Goal: Information Seeking & Learning: Check status

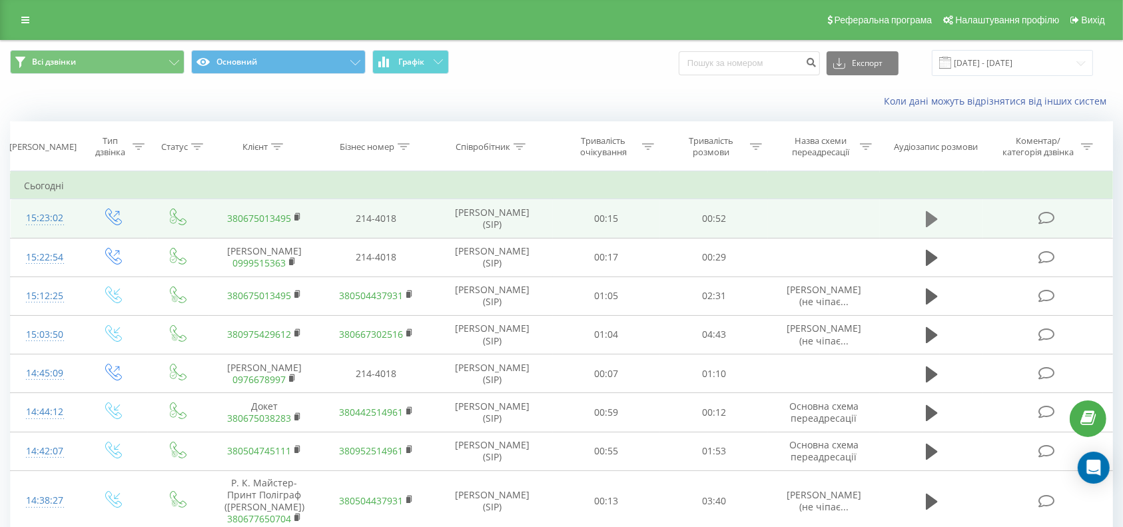
click at [930, 216] on icon at bounding box center [932, 219] width 12 height 16
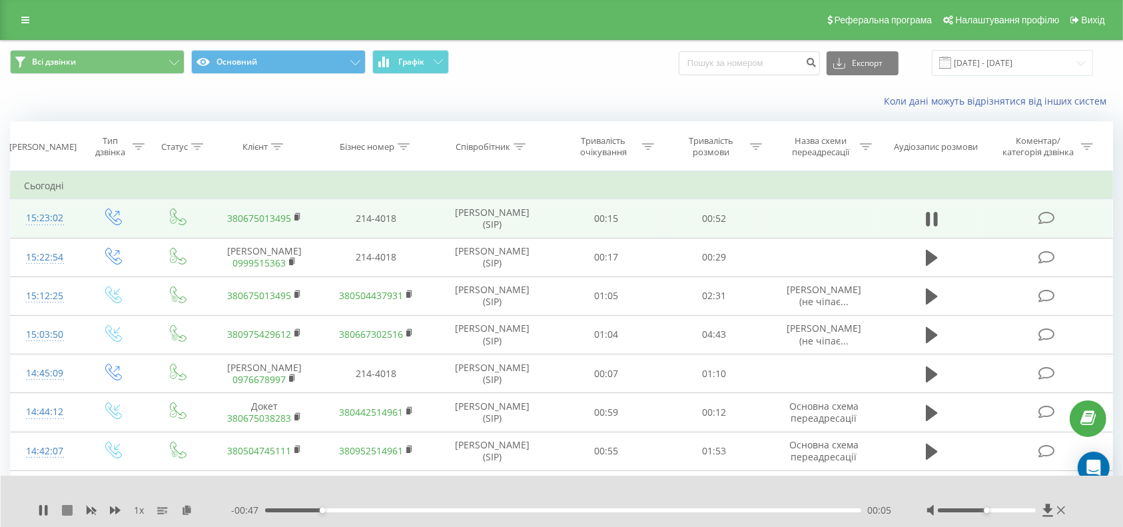
click at [67, 510] on icon at bounding box center [67, 510] width 11 height 11
click at [20, 15] on link at bounding box center [25, 20] width 24 height 19
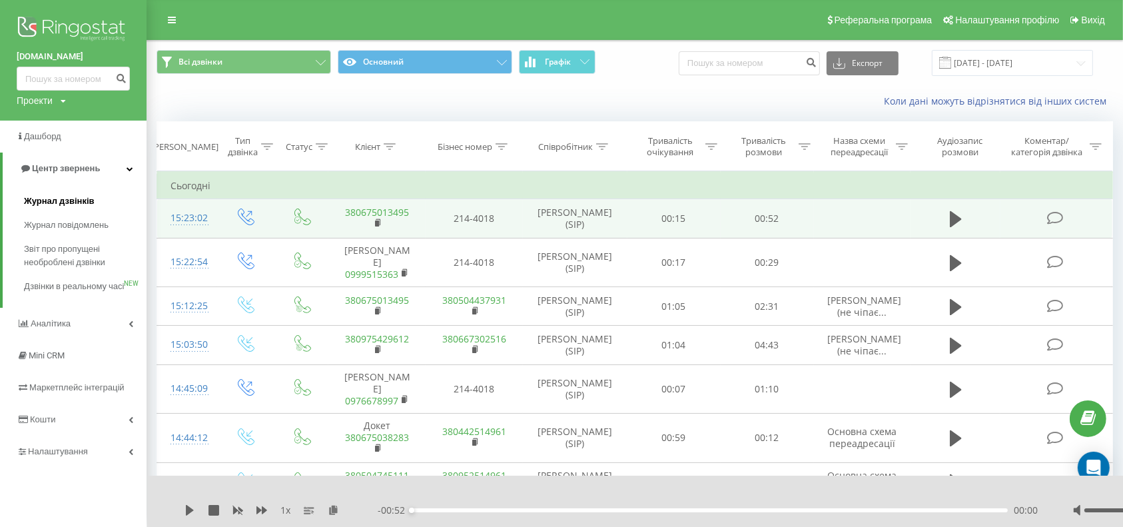
click at [43, 201] on span "Журнал дзвінків" at bounding box center [59, 201] width 71 height 13
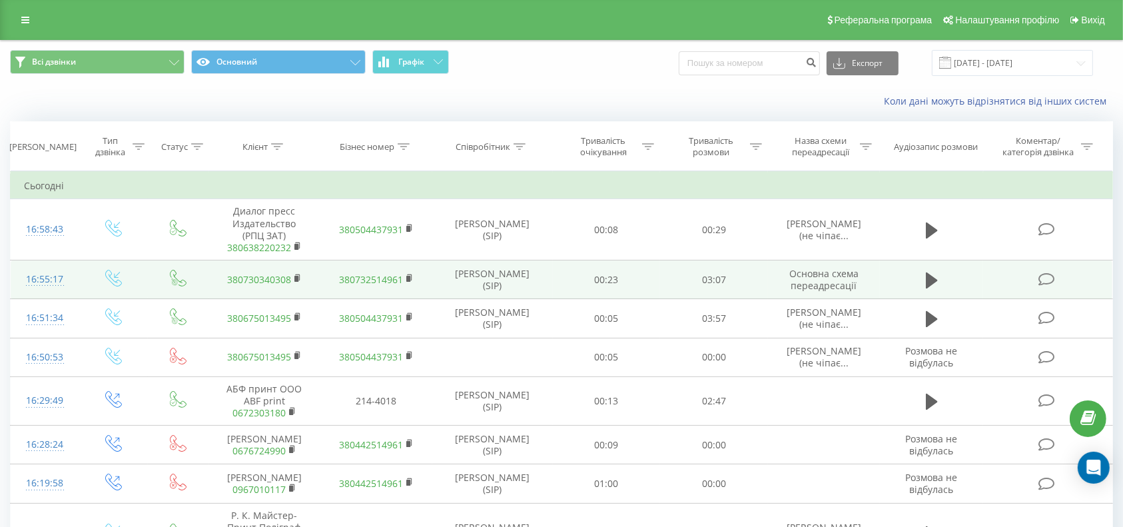
click at [269, 275] on link "380730340308" at bounding box center [259, 279] width 64 height 13
click at [929, 284] on icon at bounding box center [932, 280] width 12 height 16
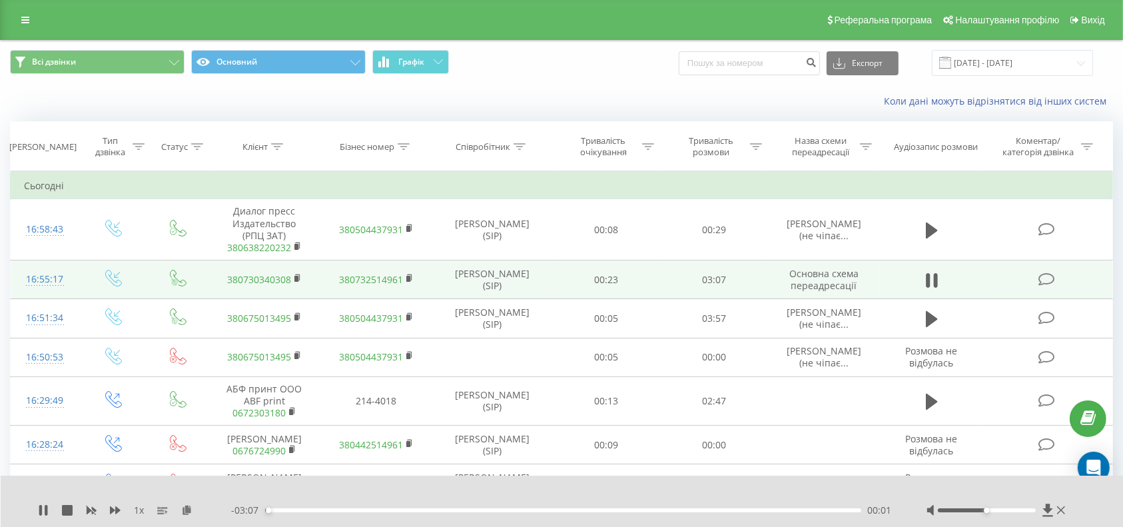
click at [287, 511] on div "00:01" at bounding box center [563, 510] width 596 height 4
click at [310, 510] on div "00:07" at bounding box center [563, 510] width 596 height 4
click at [346, 512] on div "00:25" at bounding box center [563, 510] width 596 height 4
drag, startPoint x: 382, startPoint y: 511, endPoint x: 395, endPoint y: 511, distance: 12.7
click at [383, 511] on div "00:27" at bounding box center [563, 510] width 596 height 4
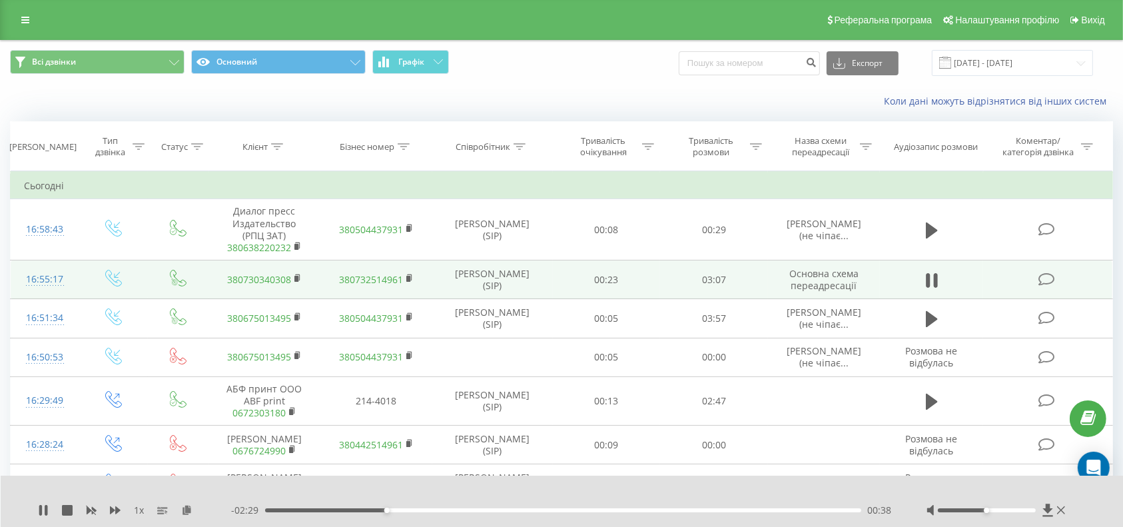
click at [423, 508] on div "00:38" at bounding box center [563, 510] width 596 height 4
drag, startPoint x: 468, startPoint y: 509, endPoint x: 475, endPoint y: 510, distance: 7.4
click at [470, 509] on div "00:50" at bounding box center [563, 510] width 596 height 4
click at [496, 511] on div "01:13" at bounding box center [563, 510] width 596 height 4
drag, startPoint x: 510, startPoint y: 511, endPoint x: 538, endPoint y: 511, distance: 28.7
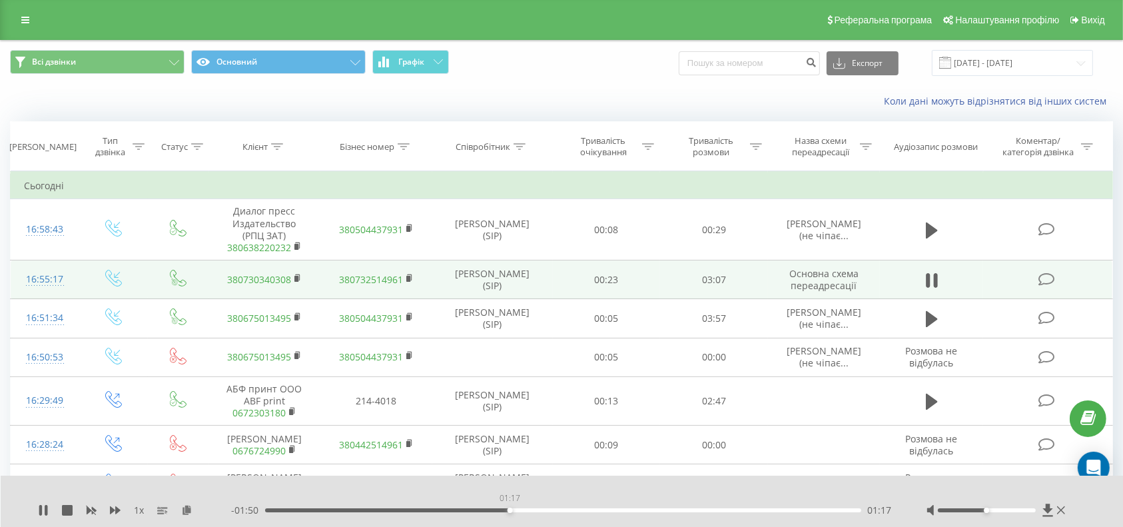
click at [512, 511] on div "01:17" at bounding box center [563, 510] width 596 height 4
click at [538, 511] on div "01:18" at bounding box center [563, 510] width 596 height 4
click at [512, 509] on div "01:18" at bounding box center [563, 510] width 596 height 4
click at [487, 514] on div "- 01:49 01:18 01:18" at bounding box center [562, 510] width 662 height 13
click at [474, 509] on div "01:19" at bounding box center [563, 510] width 596 height 4
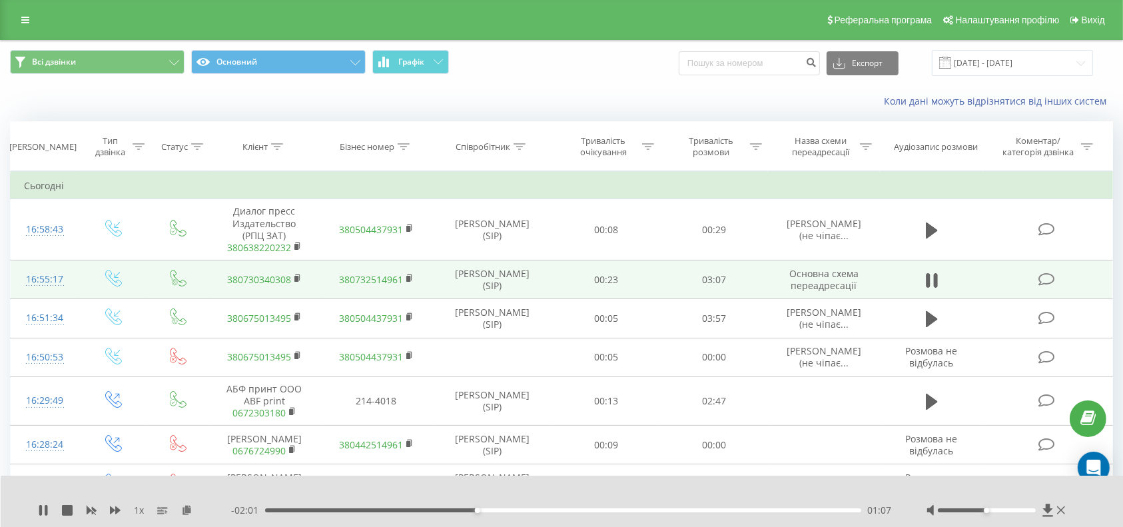
click at [452, 508] on div "01:07" at bounding box center [563, 510] width 596 height 4
click at [632, 508] on div "00:00 03:08 03:08" at bounding box center [562, 510] width 662 height 13
click at [604, 509] on div "03:08" at bounding box center [560, 510] width 596 height 4
click at [584, 510] on div "01:48" at bounding box center [563, 510] width 596 height 4
click at [558, 510] on div "01:32" at bounding box center [563, 510] width 596 height 4
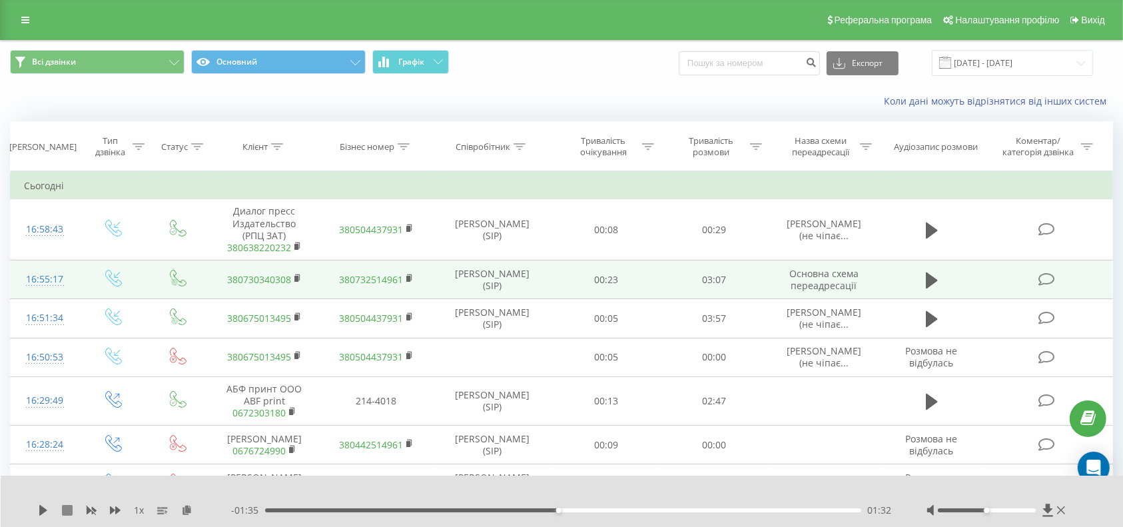
drag, startPoint x: 67, startPoint y: 511, endPoint x: 97, endPoint y: 488, distance: 38.5
click at [67, 512] on icon at bounding box center [67, 510] width 11 height 11
click at [71, 509] on icon at bounding box center [67, 510] width 11 height 11
click at [304, 509] on div "00:00" at bounding box center [563, 510] width 596 height 4
click at [362, 509] on div "00:12" at bounding box center [563, 510] width 596 height 4
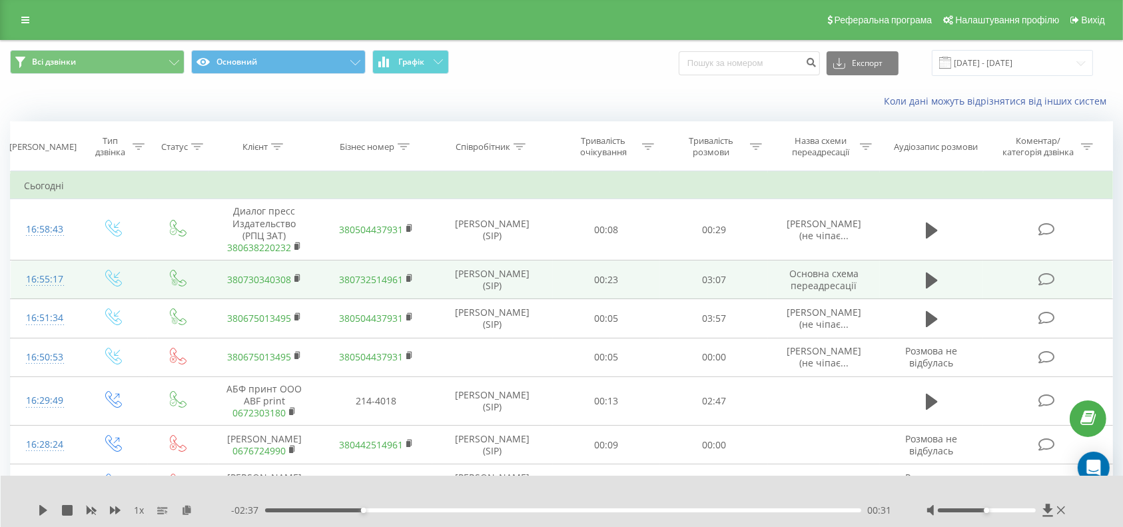
drag, startPoint x: 434, startPoint y: 507, endPoint x: 466, endPoint y: 510, distance: 31.5
click at [436, 507] on div "- 02:37 00:31 00:31" at bounding box center [562, 510] width 662 height 13
click at [475, 513] on div "- 02:37 00:31 00:31" at bounding box center [562, 510] width 662 height 13
click at [502, 509] on div "01:15" at bounding box center [563, 510] width 596 height 4
click at [528, 510] on div "01:15" at bounding box center [563, 510] width 596 height 4
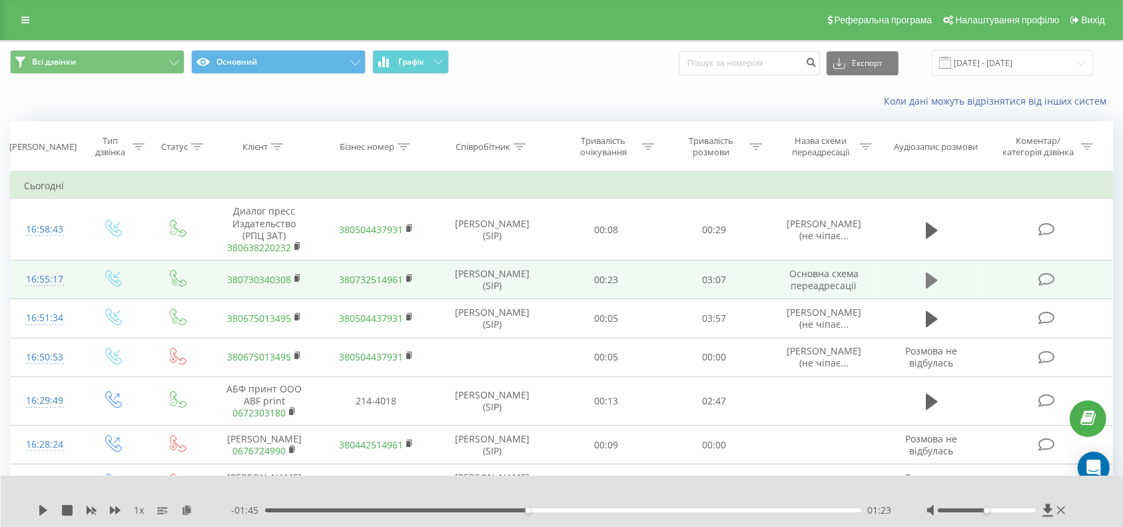
click at [933, 271] on icon at bounding box center [932, 280] width 12 height 19
click at [67, 510] on icon at bounding box center [67, 510] width 11 height 11
click at [26, 15] on icon at bounding box center [25, 19] width 8 height 9
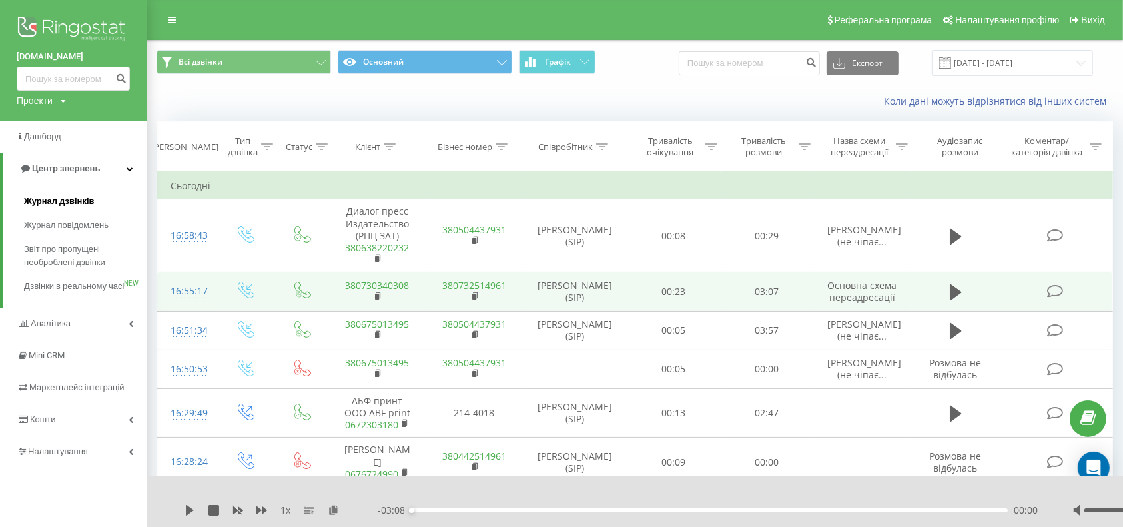
click at [62, 202] on span "Журнал дзвінків" at bounding box center [59, 201] width 71 height 13
